Goal: Obtain resource: Obtain resource

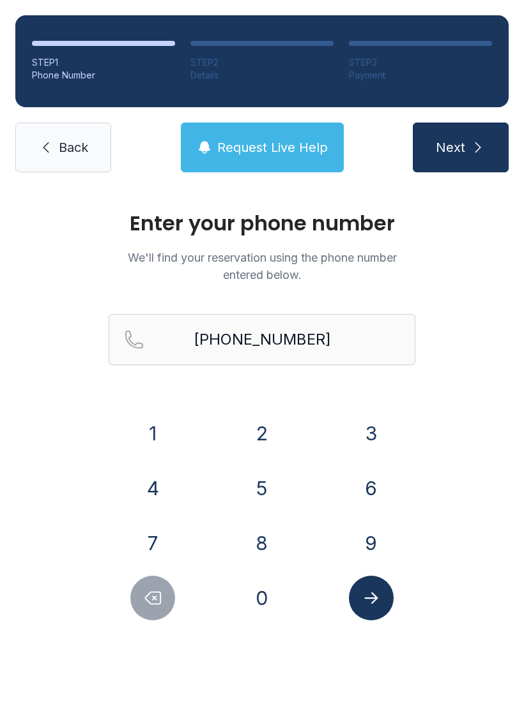
click at [346, 344] on input "[PHONE_NUMBER]" at bounding box center [262, 339] width 306 height 51
type input "("
click at [53, 398] on div "Enter your phone number We'll find your reservation using the phone number ente…" at bounding box center [262, 430] width 524 height 484
click at [58, 135] on link "Back" at bounding box center [63, 148] width 96 height 50
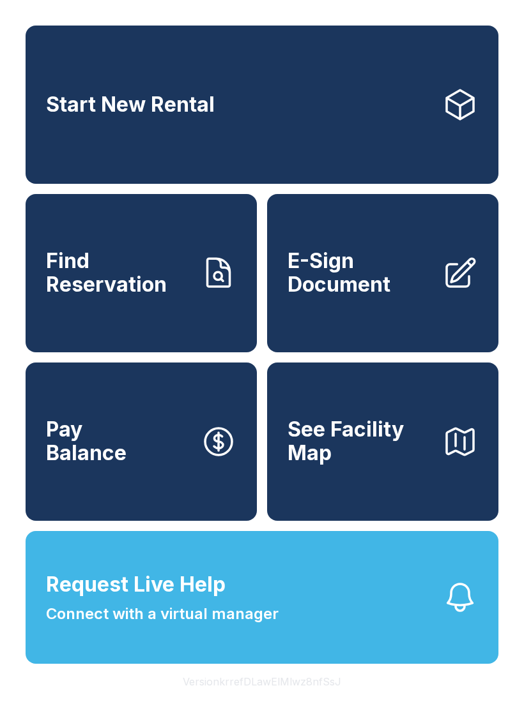
click at [386, 296] on span "E-Sign Document" at bounding box center [359, 273] width 144 height 47
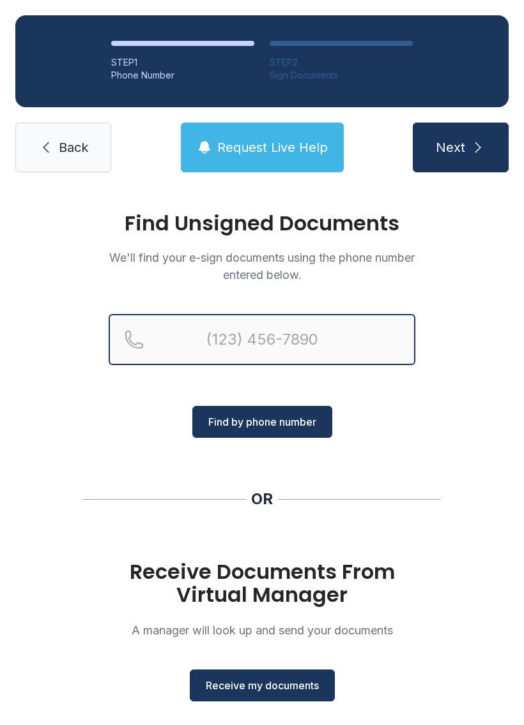
click at [301, 337] on input "Reservation phone number" at bounding box center [262, 339] width 306 height 51
type input "(9"
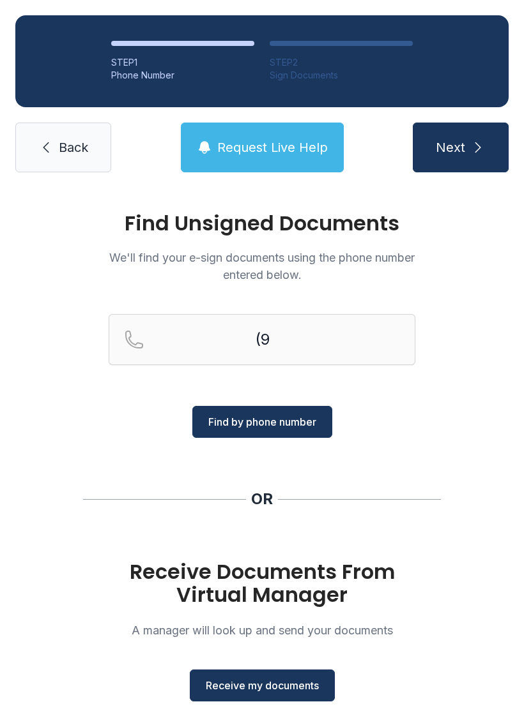
click at [417, 404] on div "Find Unsigned Documents We'll find your e-sign documents using the phone number…" at bounding box center [262, 470] width 524 height 565
click at [280, 684] on span "Receive my documents" at bounding box center [262, 685] width 113 height 15
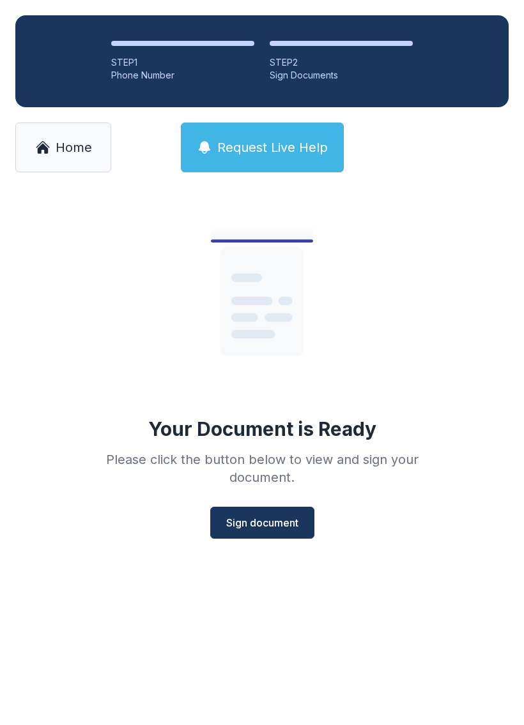
click at [260, 517] on span "Sign document" at bounding box center [262, 522] width 72 height 15
